Goal: Browse casually: Explore the website without a specific task or goal

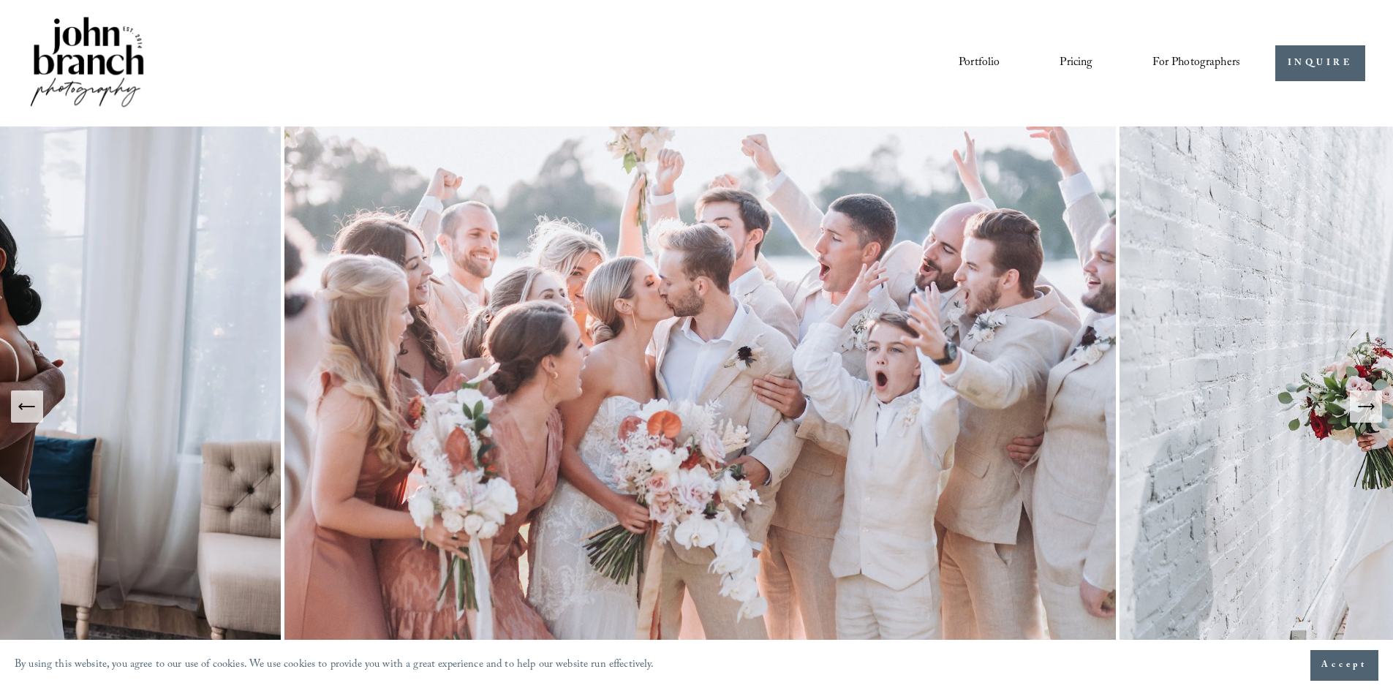
click at [95, 67] on img at bounding box center [87, 63] width 118 height 99
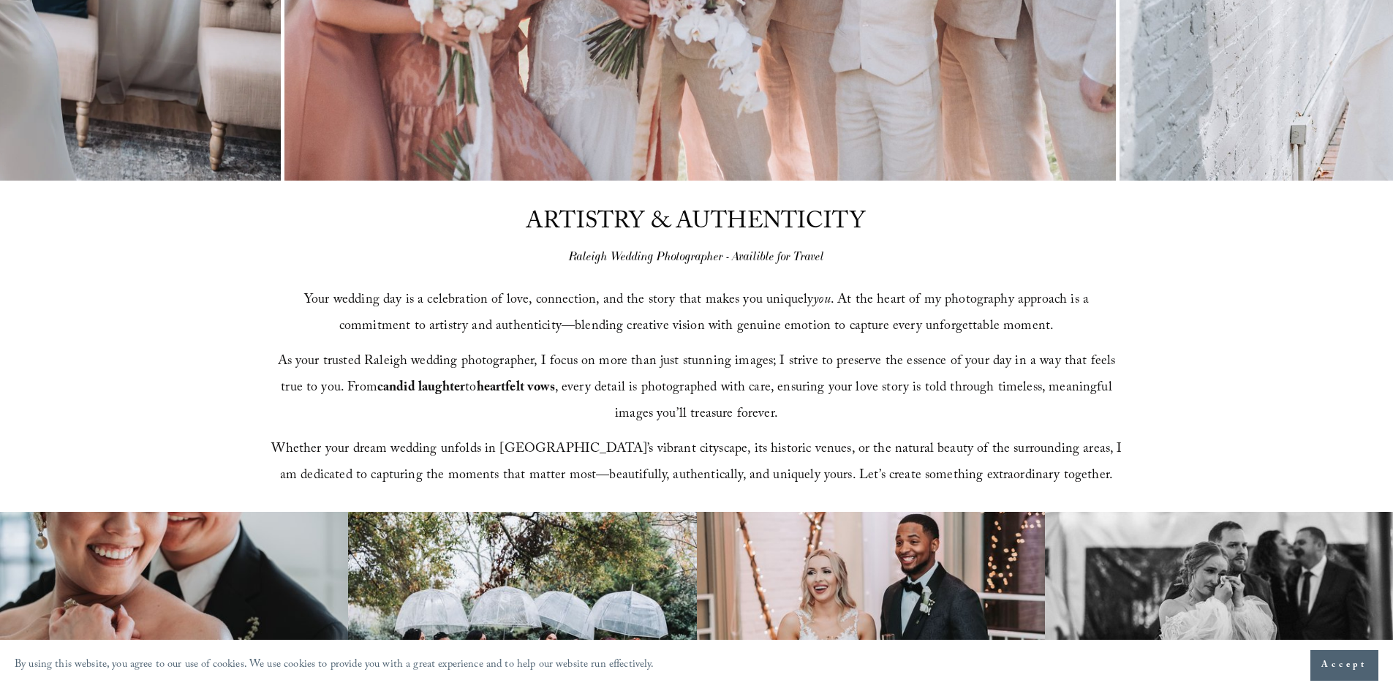
scroll to position [512, 0]
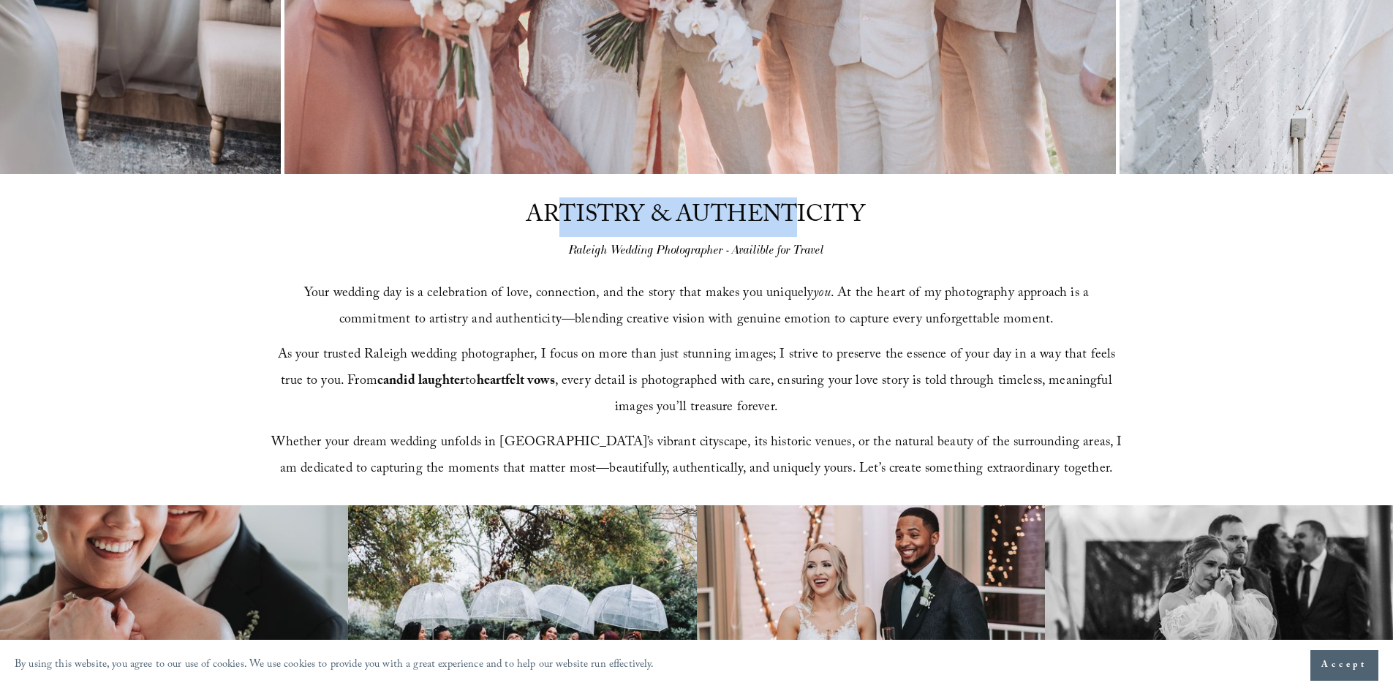
drag, startPoint x: 584, startPoint y: 224, endPoint x: 800, endPoint y: 229, distance: 215.7
click at [800, 229] on span "ARTISTRY & AUTHENTICITY" at bounding box center [695, 216] width 339 height 39
click at [807, 230] on span "ARTISTRY & AUTHENTICITY" at bounding box center [695, 216] width 339 height 39
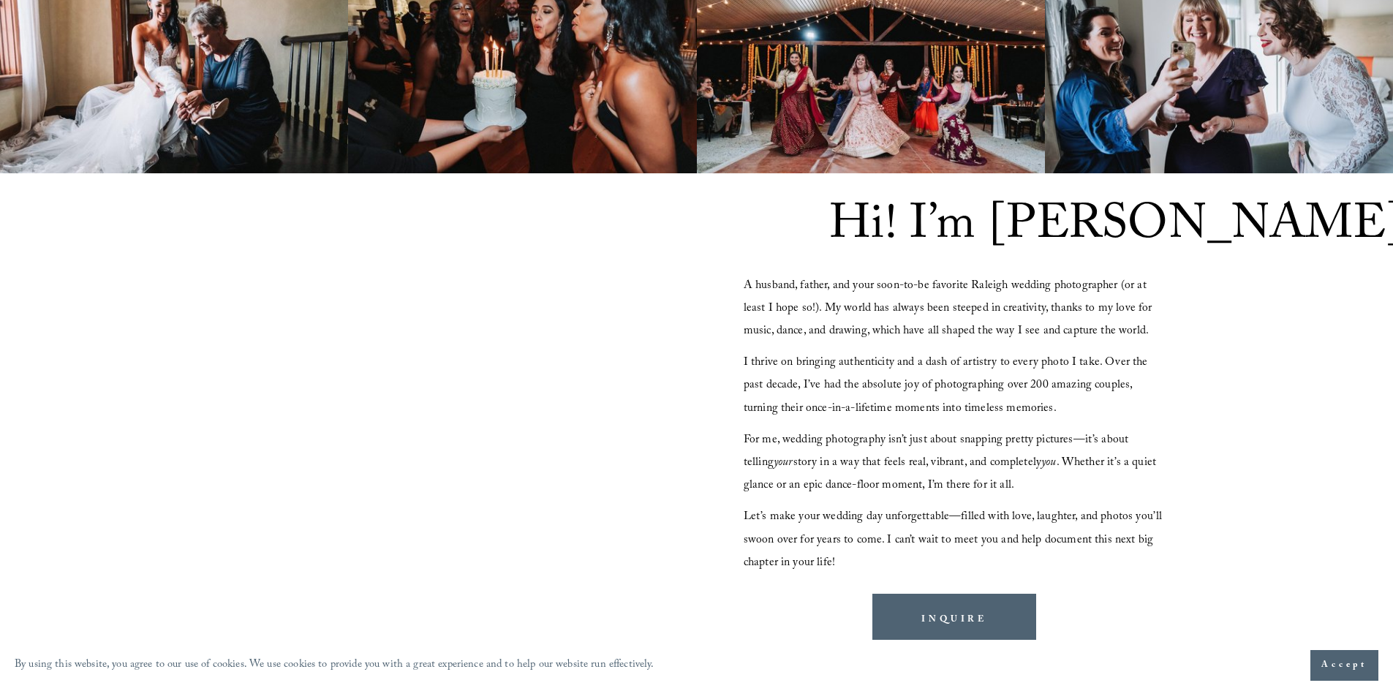
scroll to position [1316, 0]
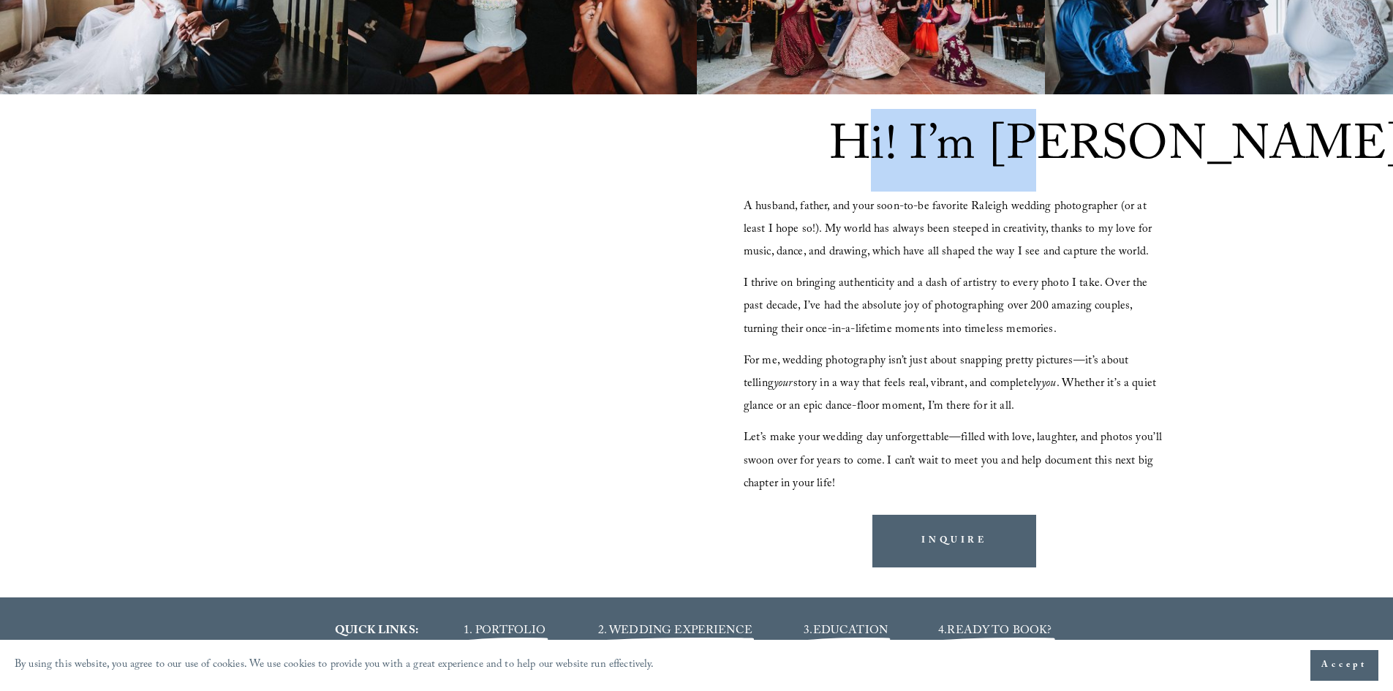
click at [1056, 150] on span "Hi! I’m [PERSON_NAME]" at bounding box center [1116, 150] width 575 height 83
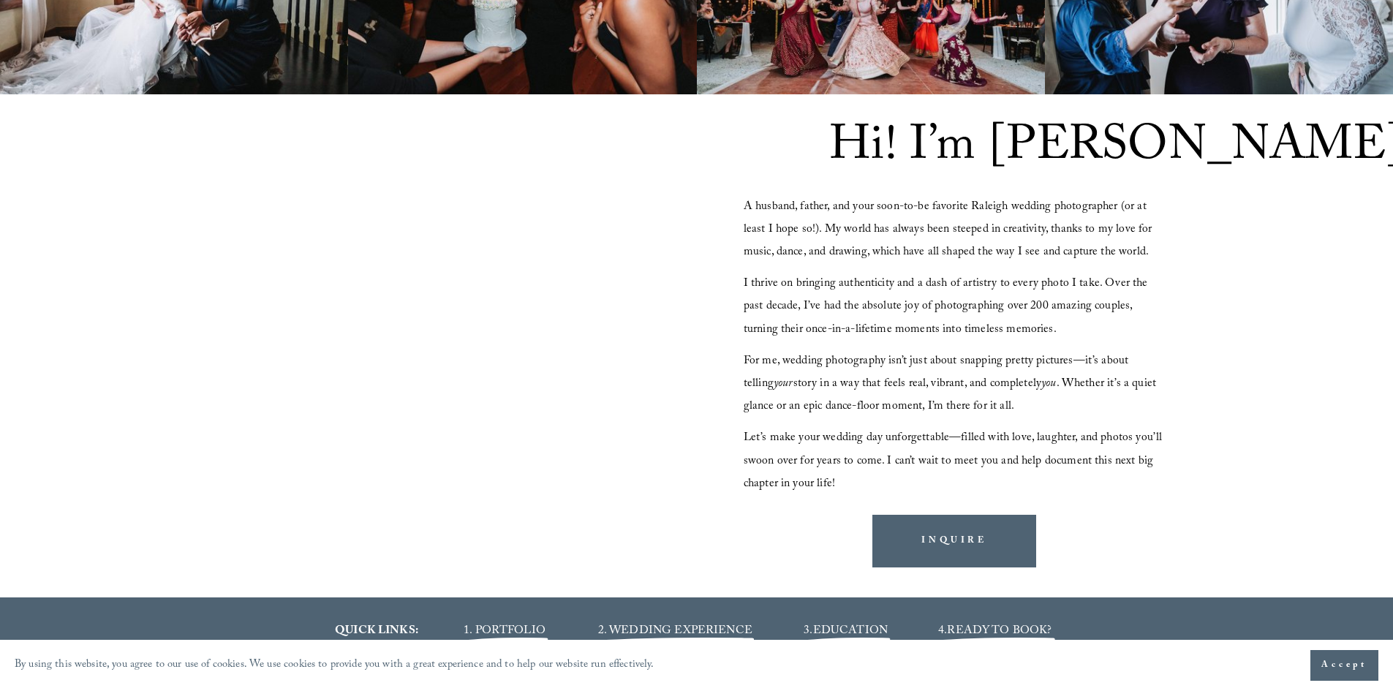
click at [957, 265] on div "A husband, father, and your soon-to-be favorite Raleigh wedding photographer (o…" at bounding box center [954, 346] width 422 height 300
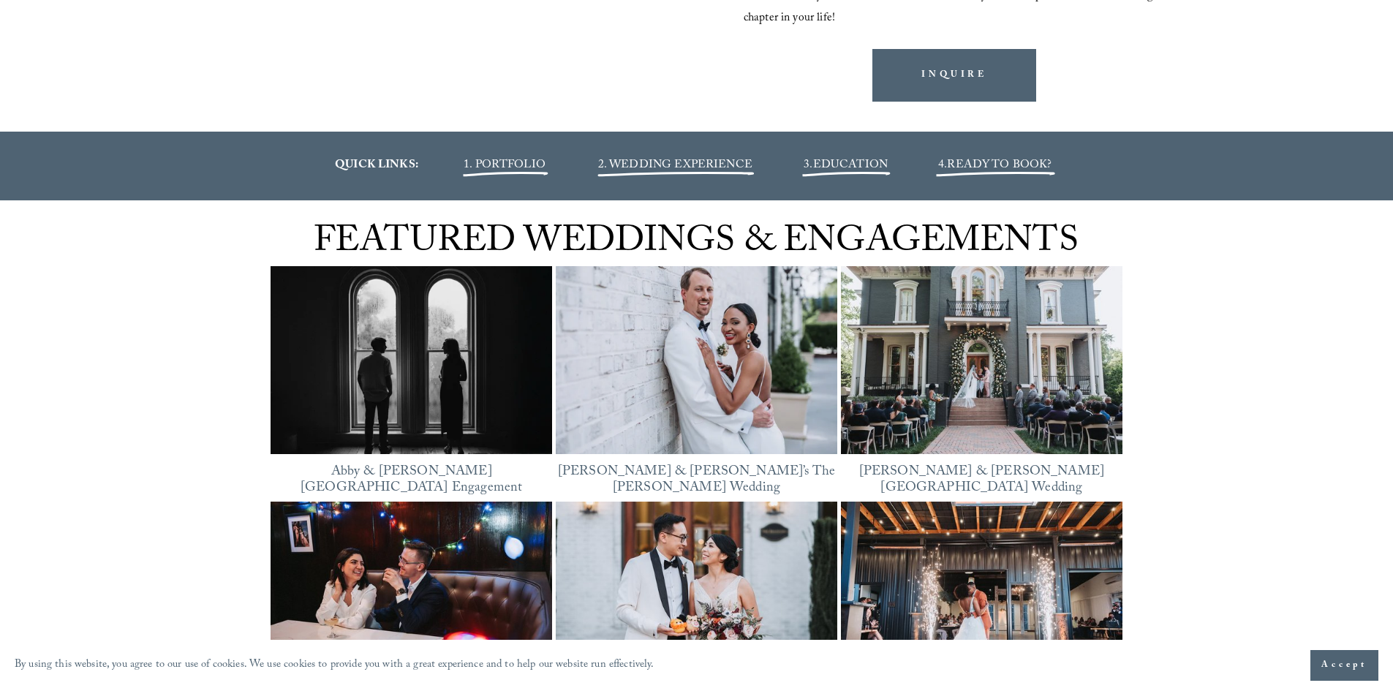
scroll to position [1828, 0]
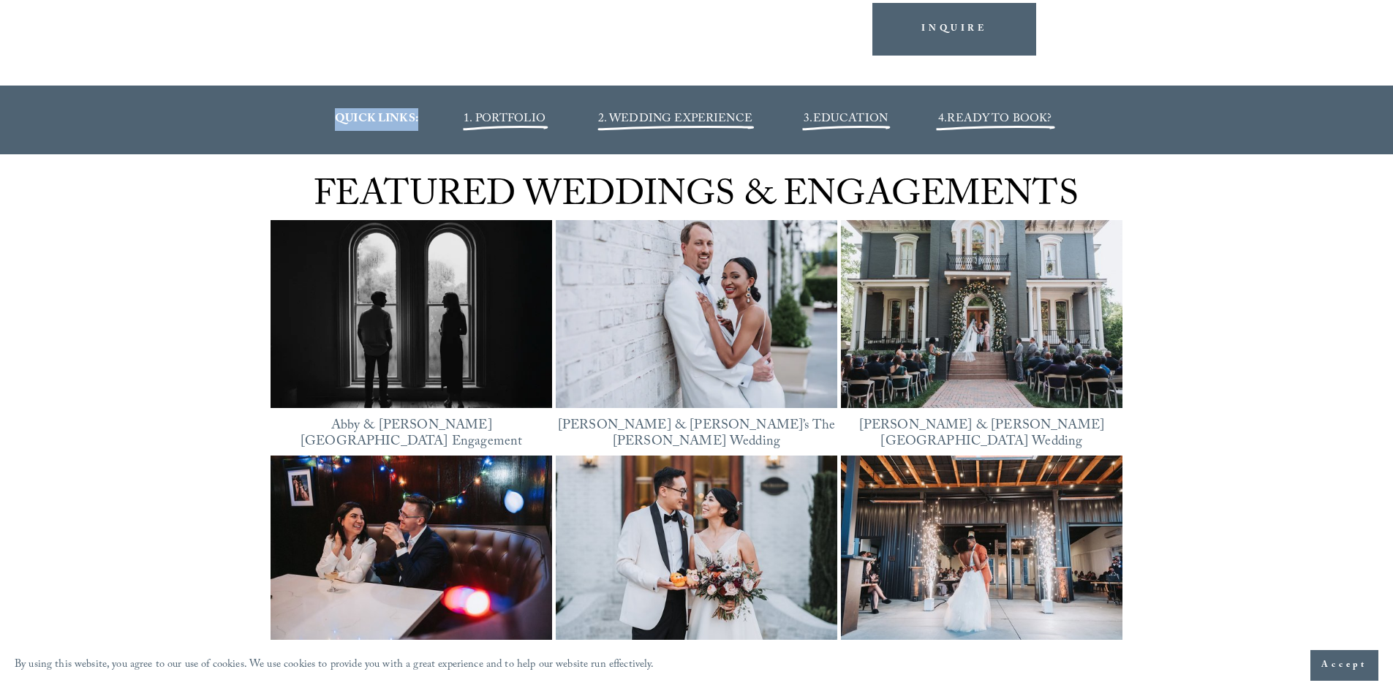
drag, startPoint x: 328, startPoint y: 119, endPoint x: 437, endPoint y: 117, distance: 109.7
click at [437, 117] on p "QUICK LINKS:" at bounding box center [377, 119] width 128 height 23
click at [1212, 208] on div "FEATURED WEDDINGS & ENGAGEMENTS Featured Abby & Reed’s Heights House Hotel Enga…" at bounding box center [696, 441] width 1393 height 574
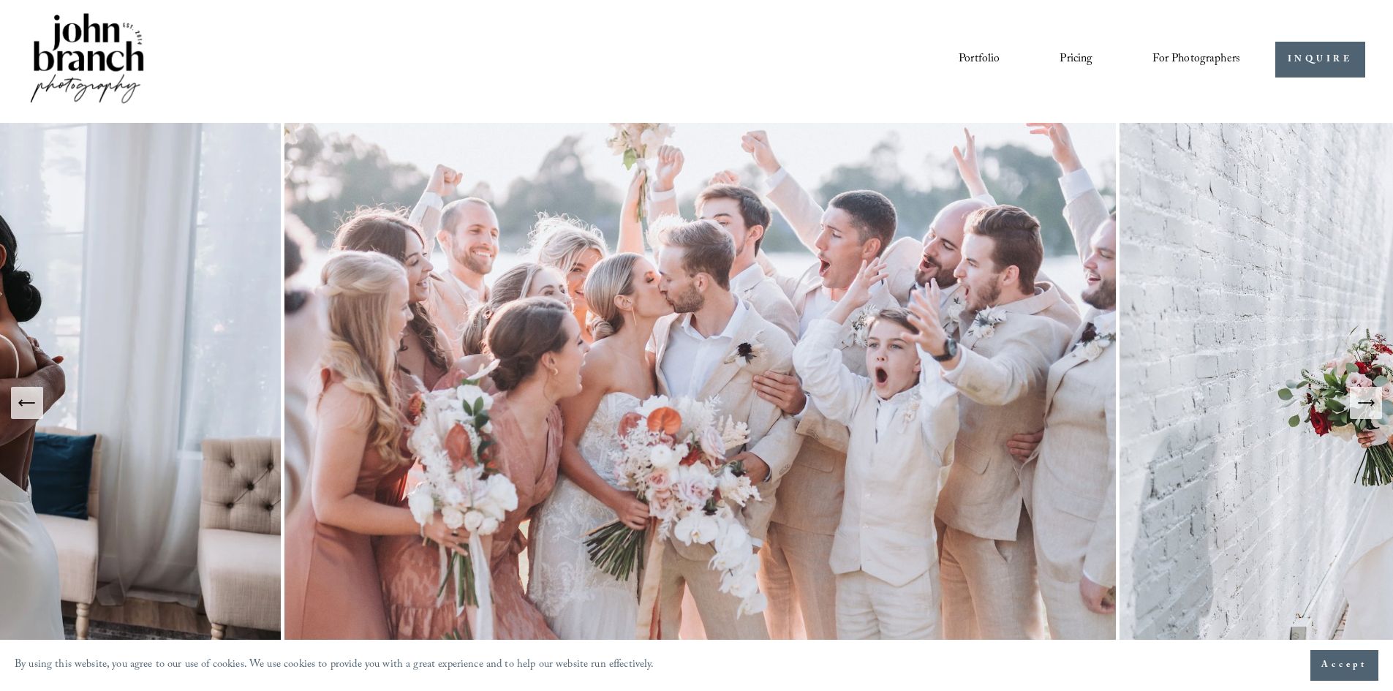
scroll to position [0, 0]
